Goal: Task Accomplishment & Management: Use online tool/utility

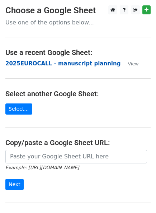
click at [79, 62] on strong "2025EUROCALL - manuscript planning" at bounding box center [62, 63] width 115 height 6
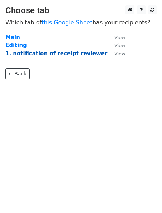
click at [62, 54] on strong "1. notification of receipt reviewer" at bounding box center [56, 53] width 102 height 6
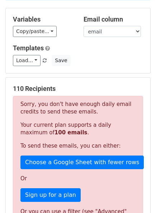
scroll to position [40, 0]
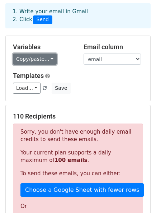
click at [47, 55] on link "Copy/paste..." at bounding box center [35, 59] width 44 height 11
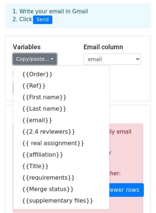
click at [46, 54] on link "Copy/paste..." at bounding box center [35, 59] width 44 height 11
